Goal: Find specific page/section: Find specific page/section

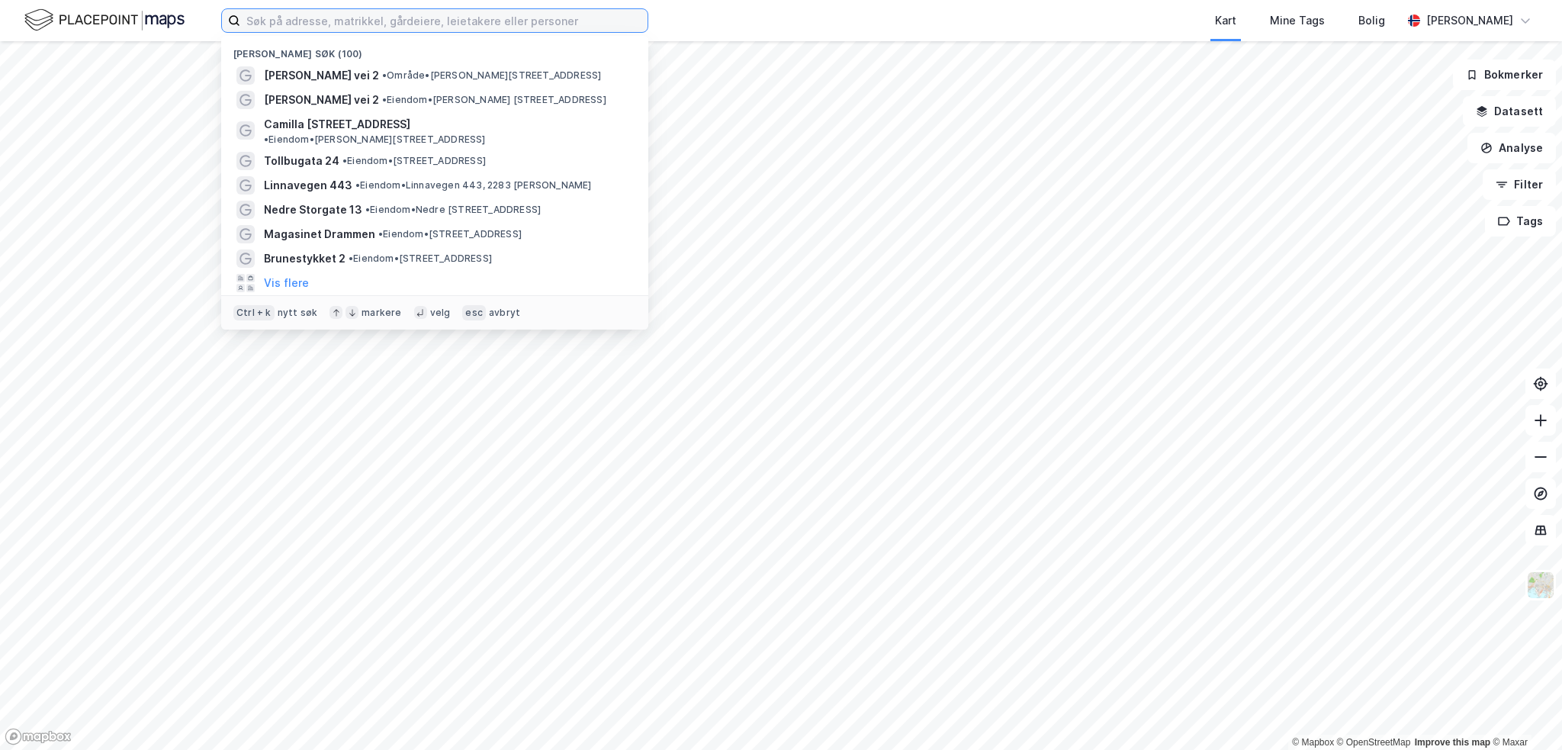
click at [320, 28] on input at bounding box center [443, 20] width 407 height 23
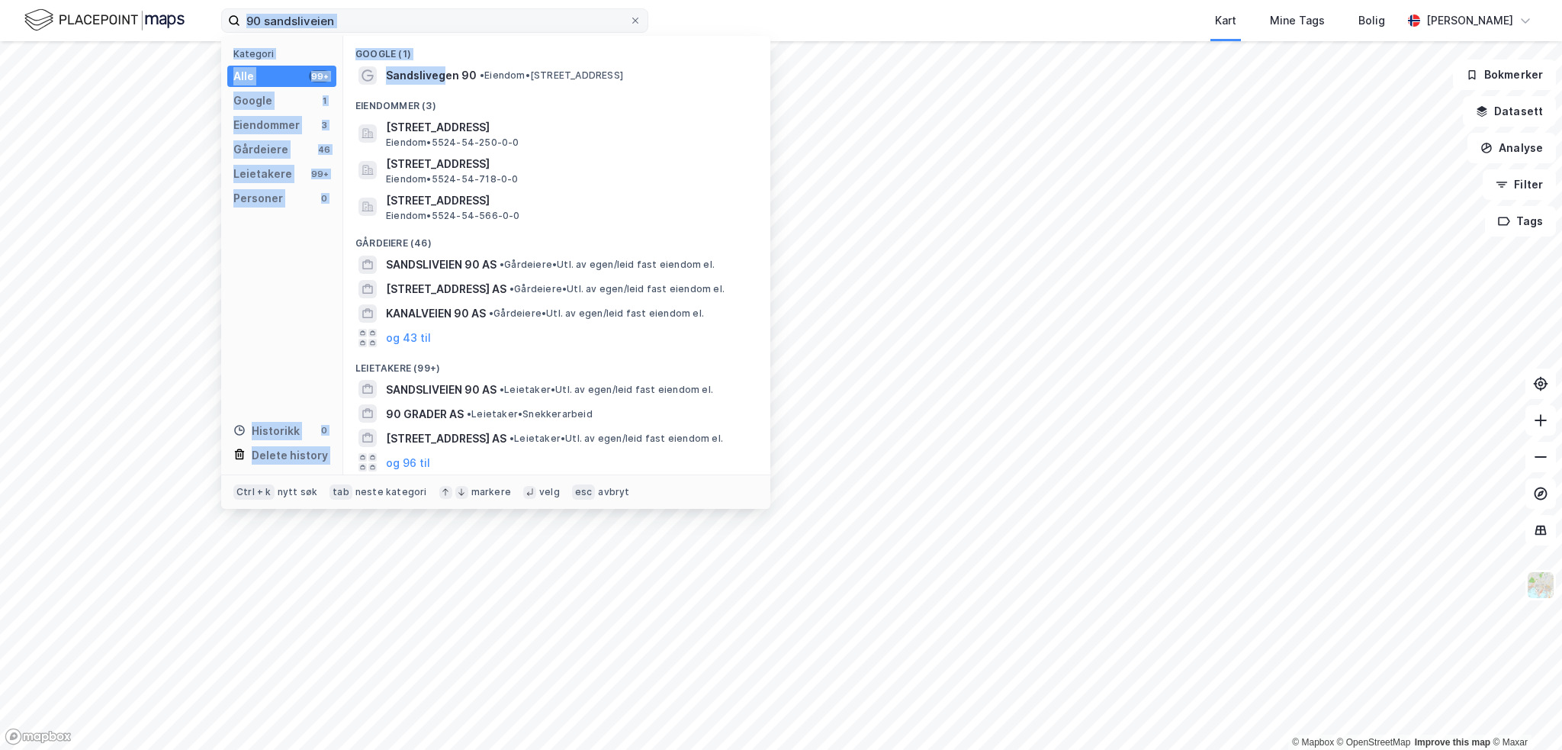
drag, startPoint x: 440, startPoint y: 79, endPoint x: 347, endPoint y: 25, distance: 107.3
click at [347, 25] on div "90 sandsliveien Kategori Alle 99+ Google 1 Eiendommer 3 Gårdeiere 46 Leietakere…" at bounding box center [434, 20] width 427 height 24
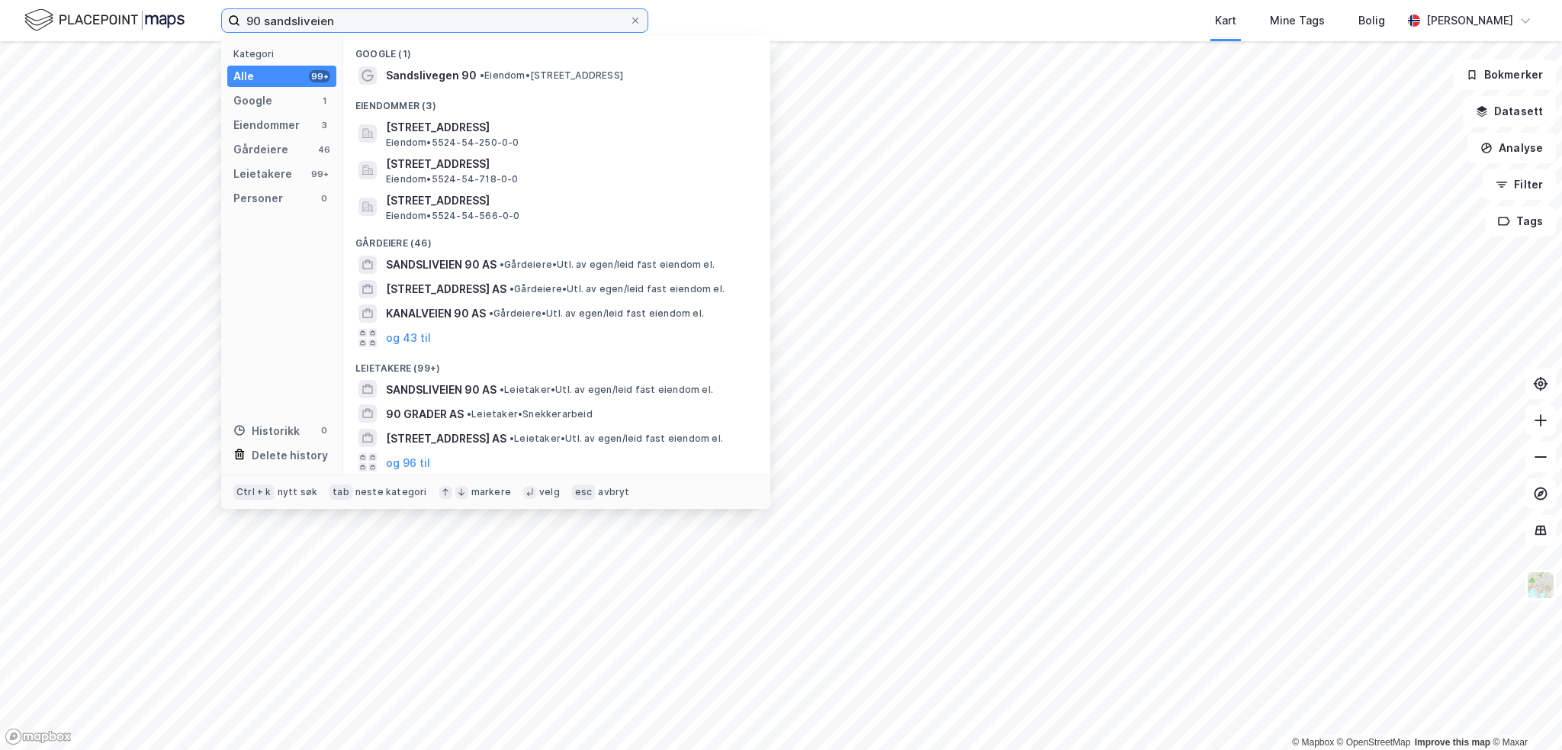
click at [348, 20] on input "90 sandsliveien" at bounding box center [434, 20] width 389 height 23
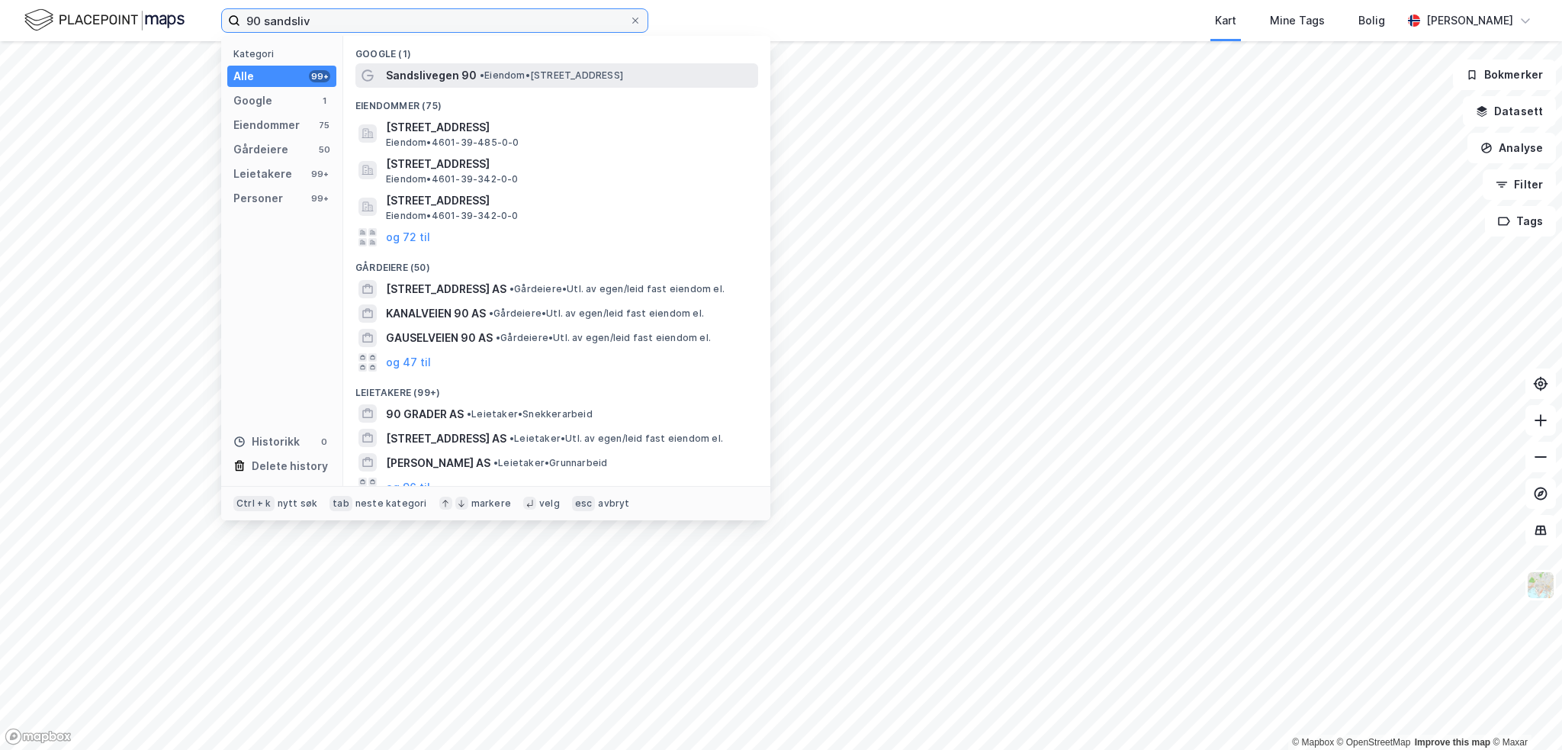
type input "90 sandsliv"
click at [450, 79] on span "Sandslivegen 90" at bounding box center [431, 75] width 91 height 18
